Goal: Task Accomplishment & Management: Manage account settings

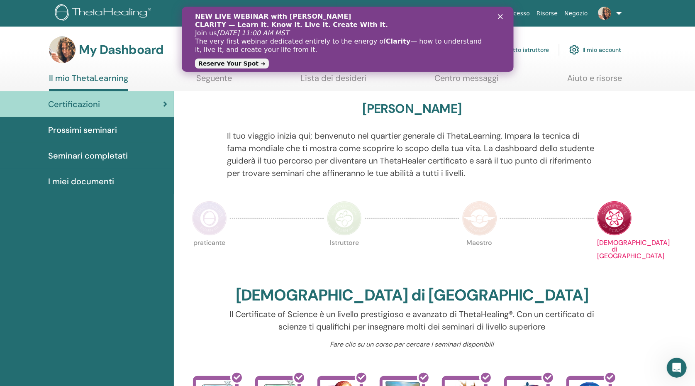
click at [97, 127] on span "Prossimi seminari" at bounding box center [82, 130] width 69 height 12
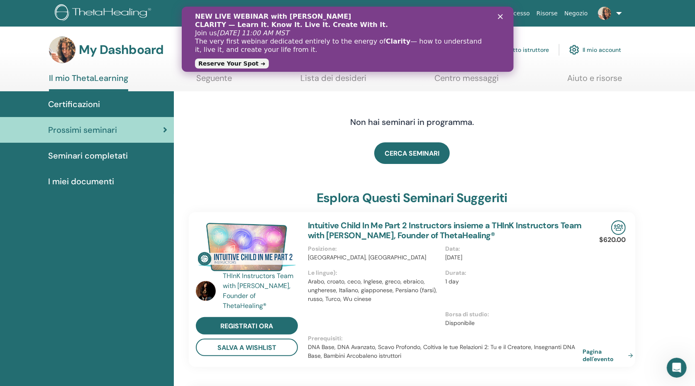
click at [500, 15] on icon "Chiudi" at bounding box center [500, 16] width 5 height 5
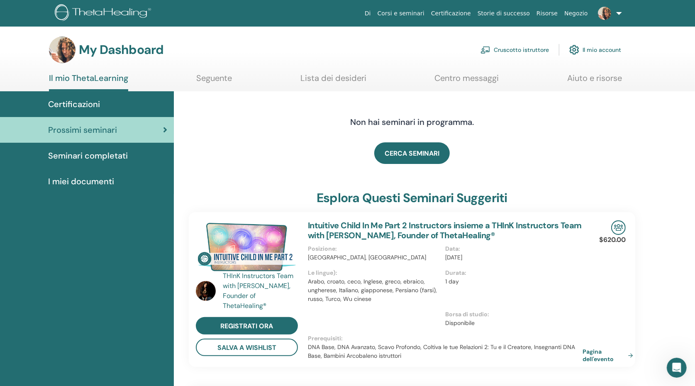
click at [511, 49] on link "Cruscotto istruttore" at bounding box center [515, 50] width 69 height 18
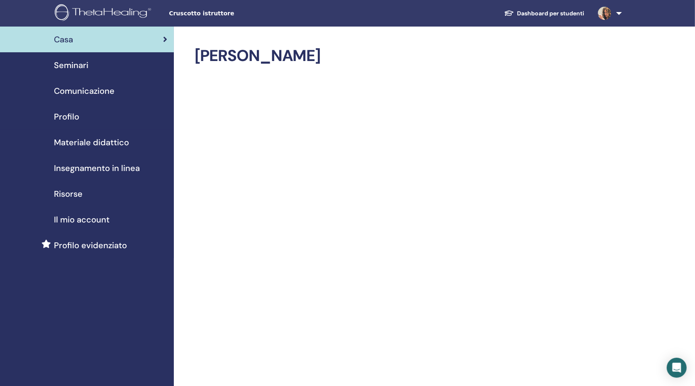
click at [79, 66] on span "Seminari" at bounding box center [71, 65] width 34 height 12
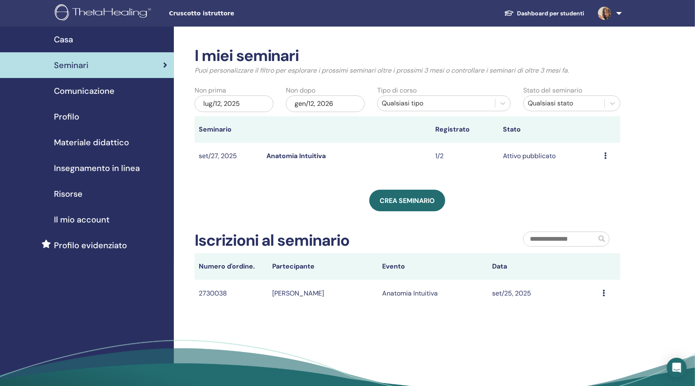
click at [309, 153] on link "Anatomia Intuitiva" at bounding box center [296, 156] width 59 height 9
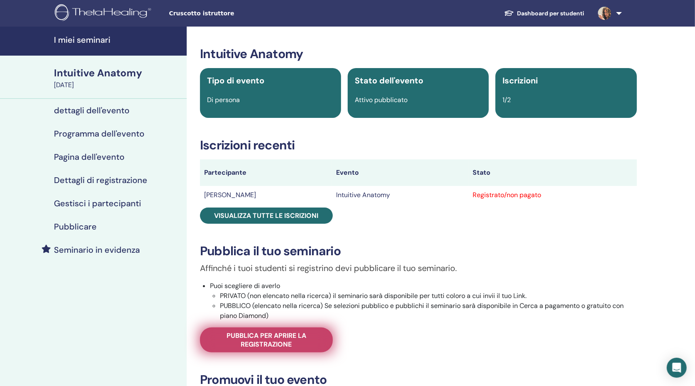
click at [289, 337] on span "Pubblica per aprire la registrazione" at bounding box center [266, 339] width 112 height 17
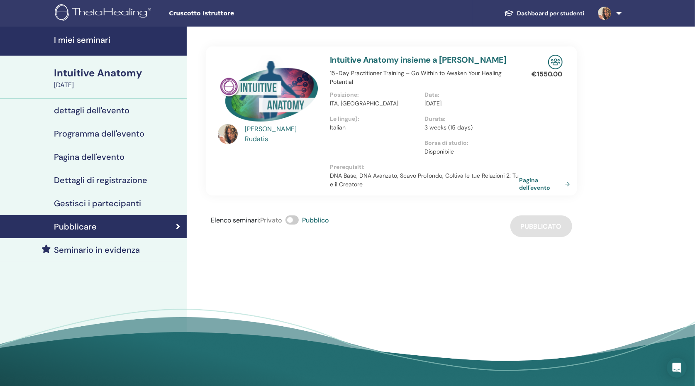
click at [470, 62] on link "Intuitive Anatomy insieme a Elena Rudatis" at bounding box center [418, 59] width 177 height 11
click at [453, 59] on link "Intuitive Anatomy insieme a Elena Rudatis" at bounding box center [418, 59] width 177 height 11
click at [529, 181] on link "Pagina dell'evento" at bounding box center [548, 183] width 54 height 15
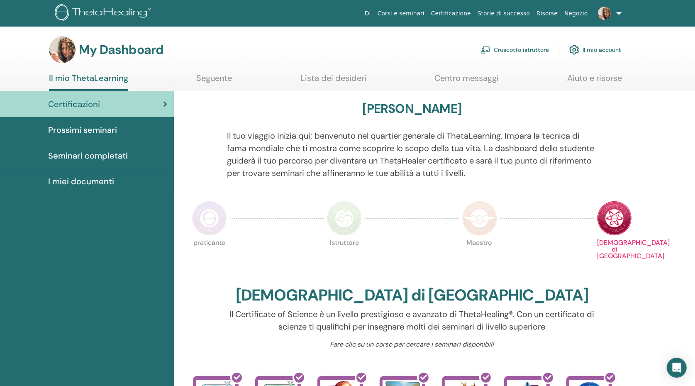
click at [506, 54] on link "Cruscotto istruttore" at bounding box center [515, 50] width 69 height 18
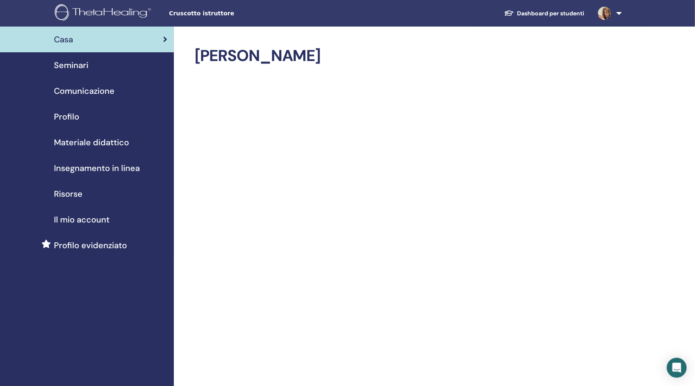
click at [74, 69] on span "Seminari" at bounding box center [71, 65] width 34 height 12
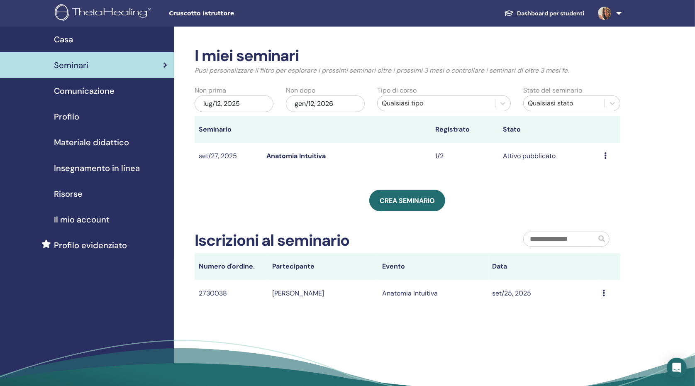
click at [309, 154] on link "Anatomia Intuitiva" at bounding box center [296, 156] width 59 height 9
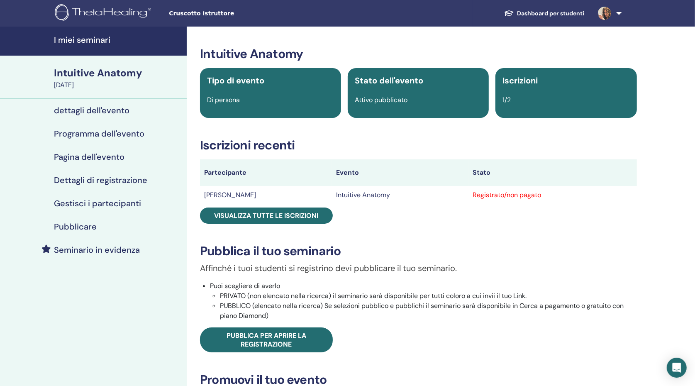
click at [114, 106] on h4 "dettagli dell'evento" at bounding box center [92, 110] width 76 height 10
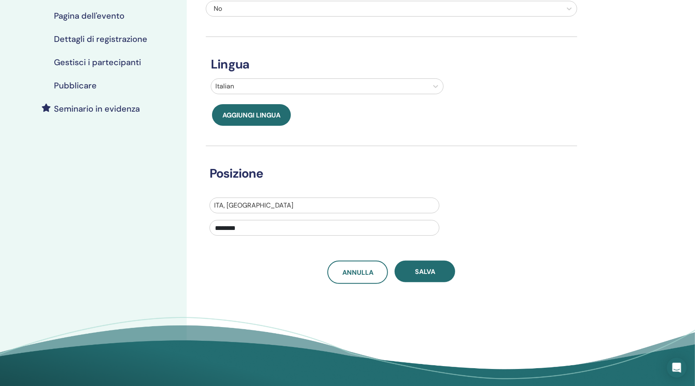
scroll to position [95, 0]
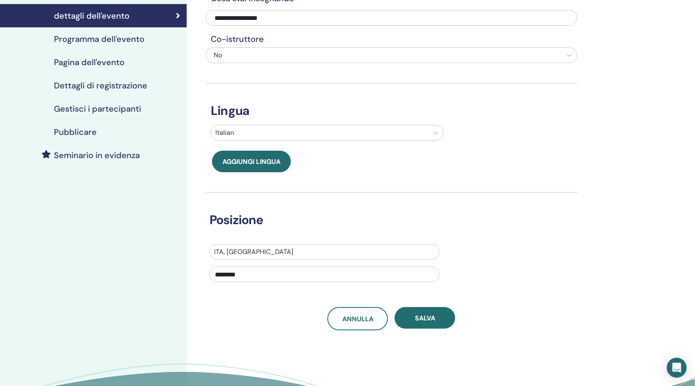
click at [102, 62] on h4 "Pagina dell'evento" at bounding box center [89, 62] width 71 height 10
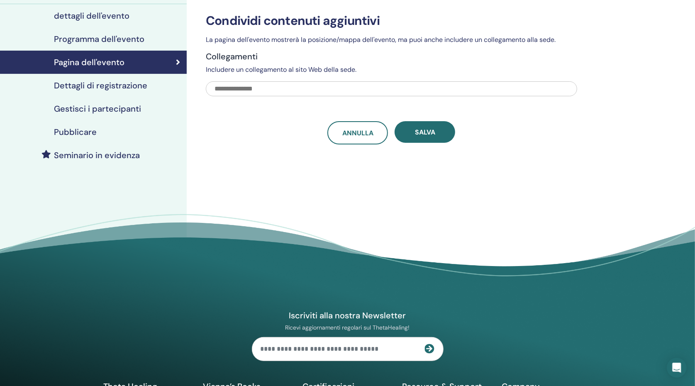
click at [104, 83] on h4 "Dettagli di registrazione" at bounding box center [100, 86] width 93 height 10
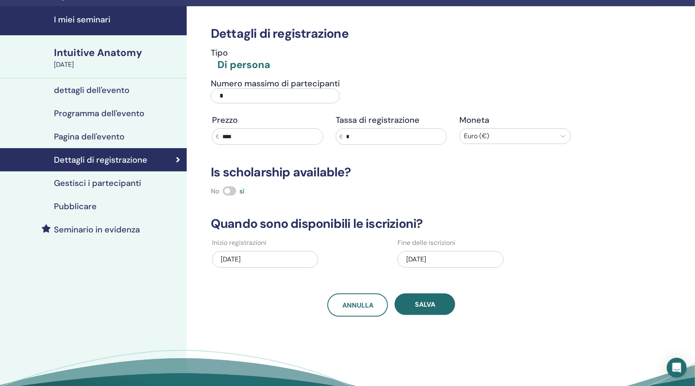
scroll to position [20, 0]
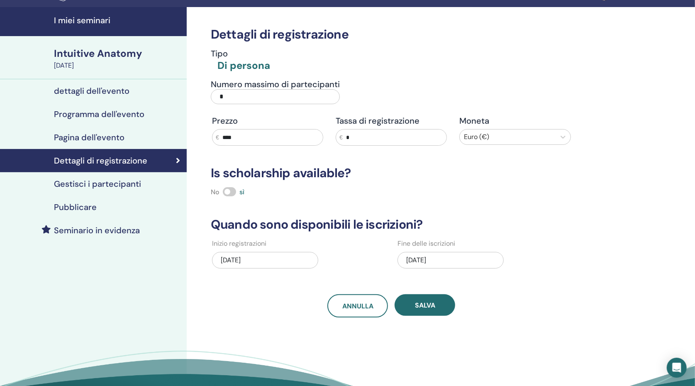
click at [411, 259] on div "[DATE]" at bounding box center [451, 260] width 106 height 17
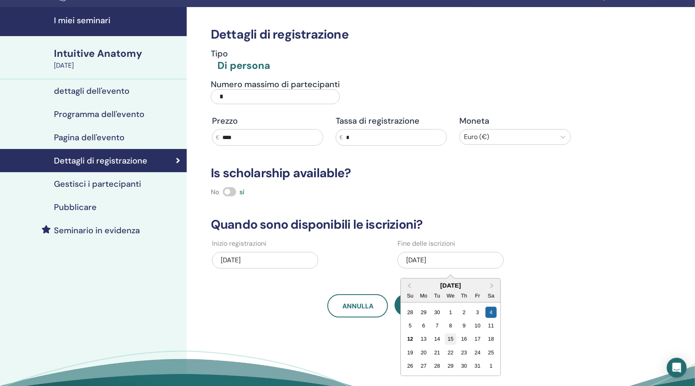
click at [450, 340] on div "15" at bounding box center [450, 339] width 11 height 11
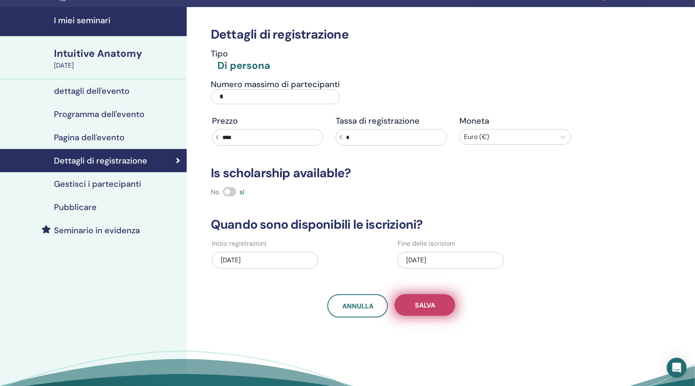
click at [430, 303] on span "Salva" at bounding box center [425, 305] width 20 height 9
click at [103, 182] on h4 "Gestisci i partecipanti" at bounding box center [97, 184] width 87 height 10
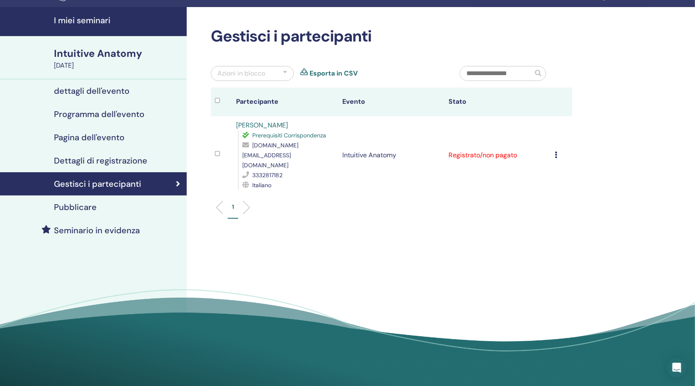
click at [86, 203] on h4 "Pubblicare" at bounding box center [75, 207] width 43 height 10
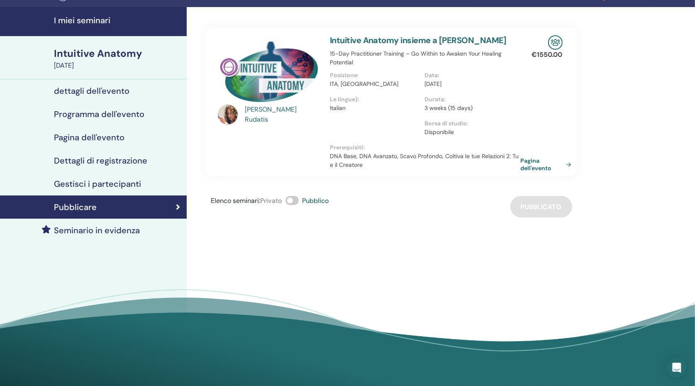
click at [536, 162] on link "Pagina dell'evento" at bounding box center [548, 164] width 54 height 15
